Goal: Information Seeking & Learning: Check status

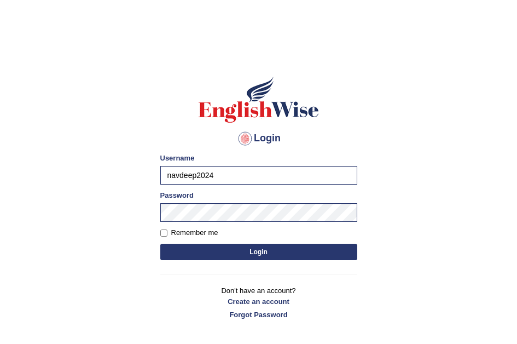
click at [239, 250] on button "Login" at bounding box center [258, 252] width 197 height 16
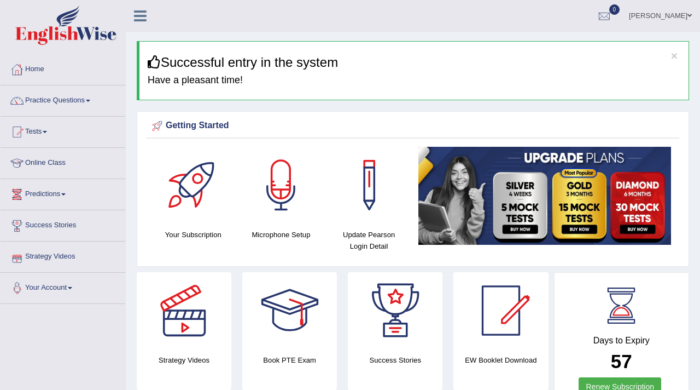
click at [39, 129] on link "Tests" at bounding box center [63, 130] width 125 height 27
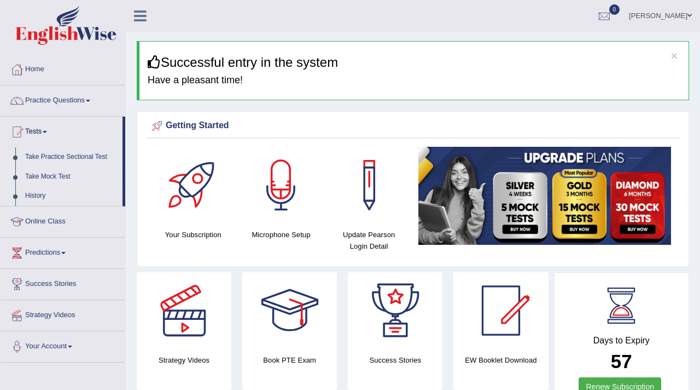
click at [45, 178] on link "Take Mock Test" at bounding box center [71, 177] width 102 height 20
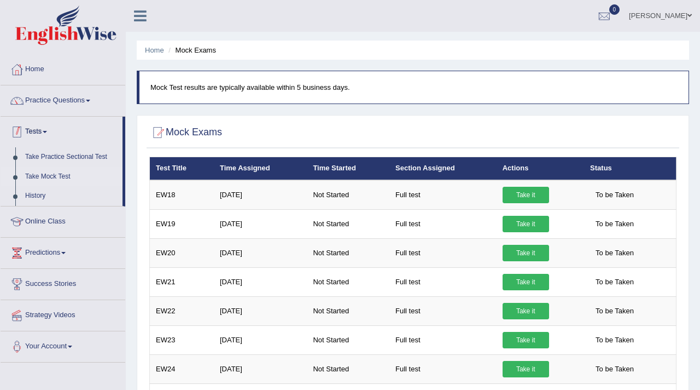
click at [40, 129] on link "Tests" at bounding box center [62, 130] width 122 height 27
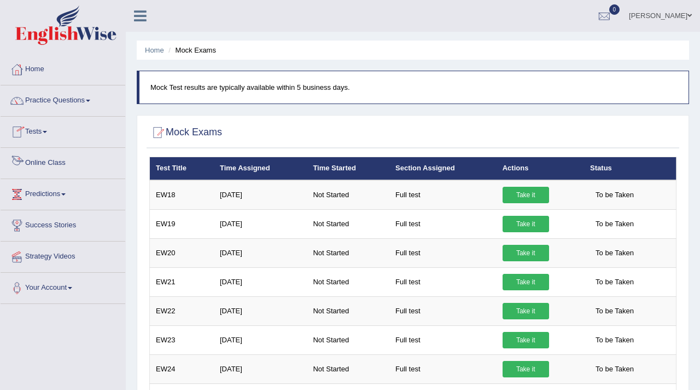
click at [41, 129] on link "Tests" at bounding box center [63, 130] width 125 height 27
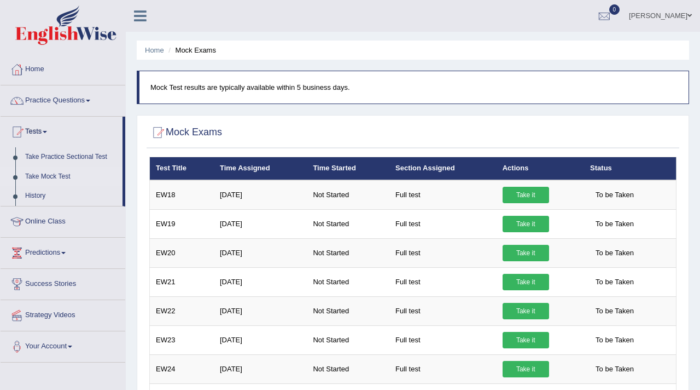
click at [51, 177] on link "Take Mock Test" at bounding box center [71, 177] width 102 height 20
click at [35, 197] on link "History" at bounding box center [71, 196] width 102 height 20
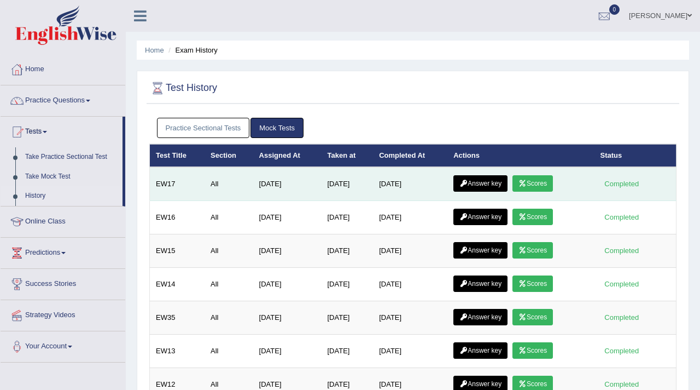
click at [472, 181] on link "Answer key" at bounding box center [481, 183] width 54 height 16
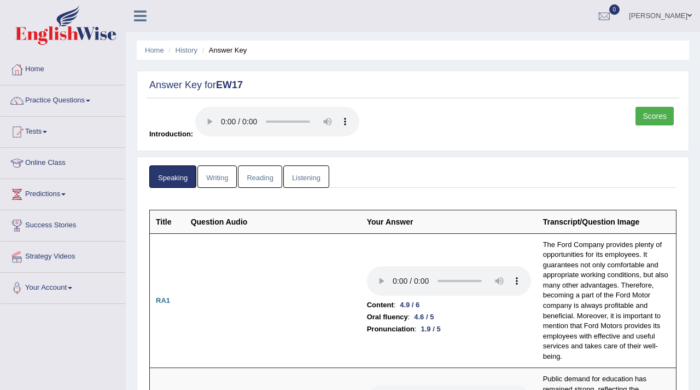
click at [650, 120] on link "Scores" at bounding box center [655, 116] width 38 height 19
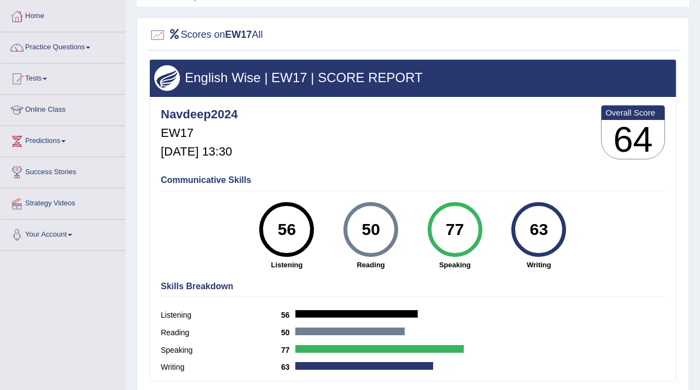
scroll to position [57, 0]
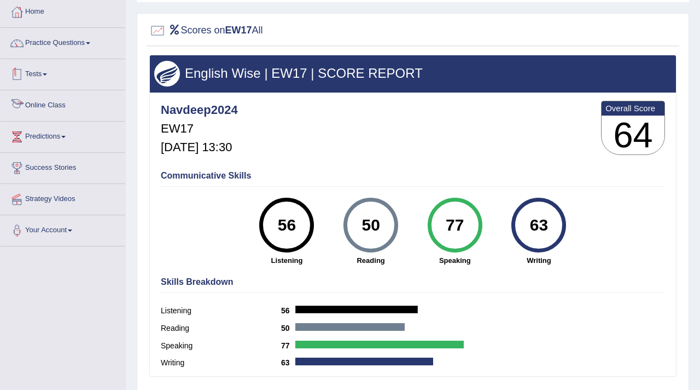
click at [37, 72] on link "Tests" at bounding box center [63, 72] width 125 height 27
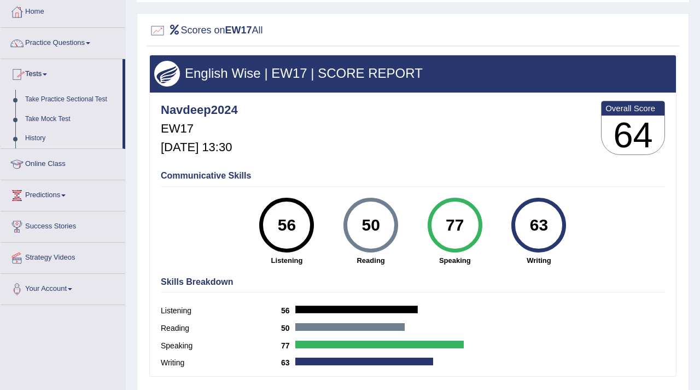
click at [39, 137] on link "History" at bounding box center [71, 139] width 102 height 20
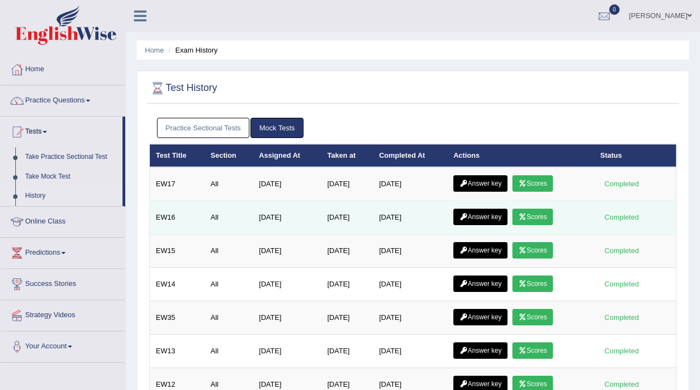
click at [493, 219] on link "Answer key" at bounding box center [481, 216] width 54 height 16
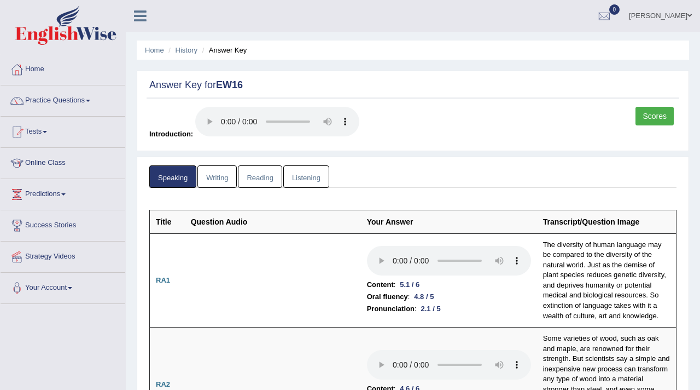
click at [661, 114] on link "Scores" at bounding box center [655, 116] width 38 height 19
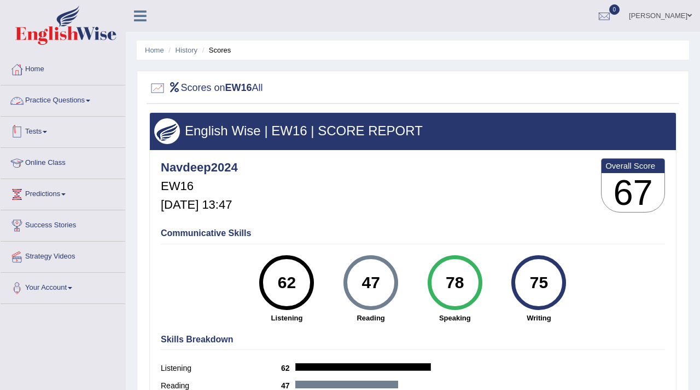
click at [52, 132] on link "Tests" at bounding box center [63, 130] width 125 height 27
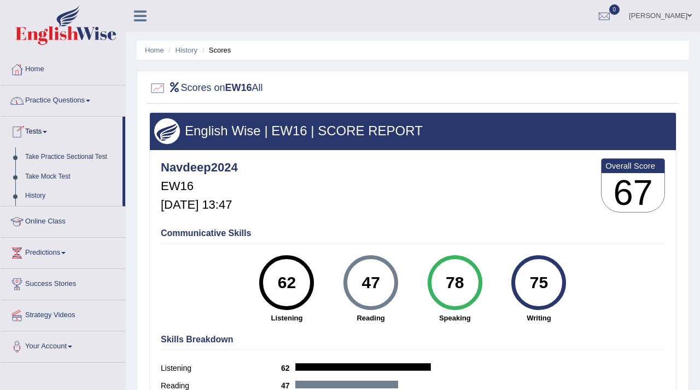
click at [74, 94] on link "Practice Questions" at bounding box center [63, 98] width 125 height 27
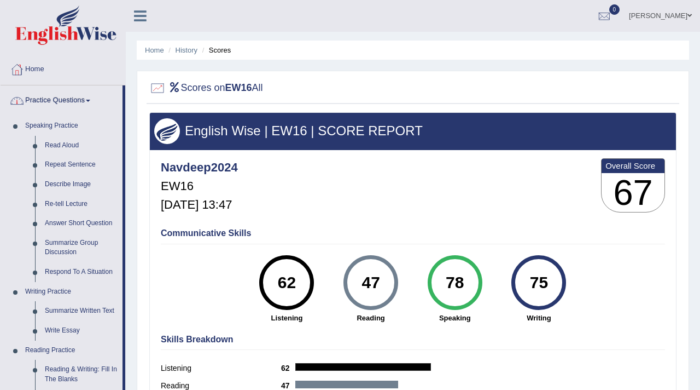
click at [73, 95] on link "Practice Questions" at bounding box center [62, 98] width 122 height 27
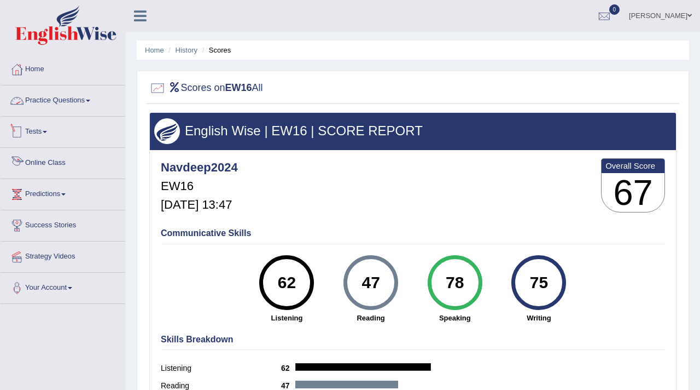
click at [45, 129] on link "Tests" at bounding box center [63, 130] width 125 height 27
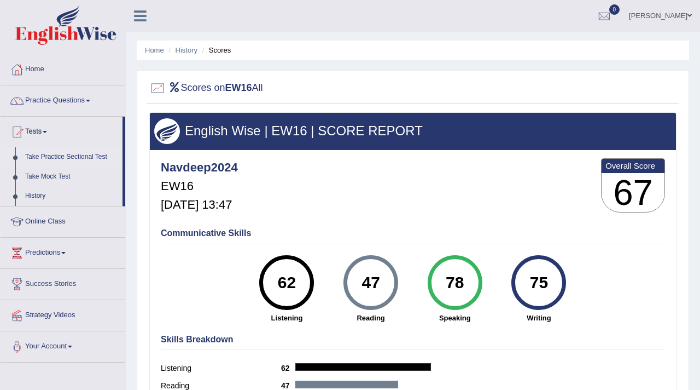
click at [45, 154] on link "Take Practice Sectional Test" at bounding box center [71, 157] width 102 height 20
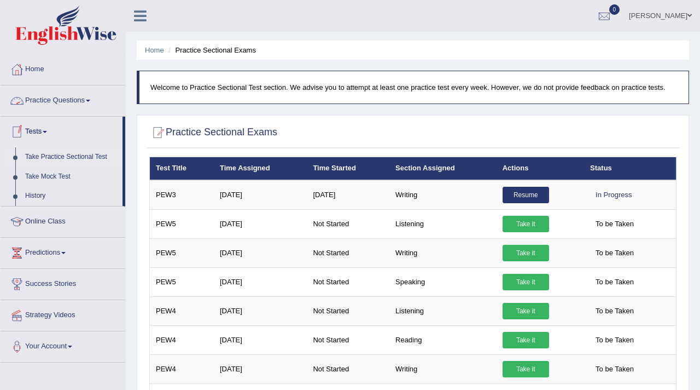
click at [77, 99] on link "Practice Questions" at bounding box center [63, 98] width 125 height 27
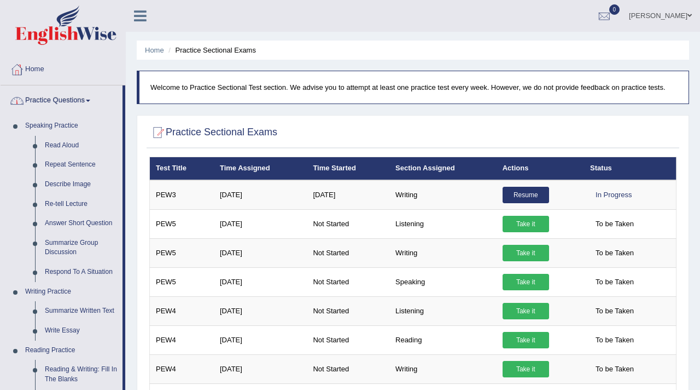
click at [77, 99] on link "Practice Questions" at bounding box center [62, 98] width 122 height 27
